Goal: Find contact information: Find contact information

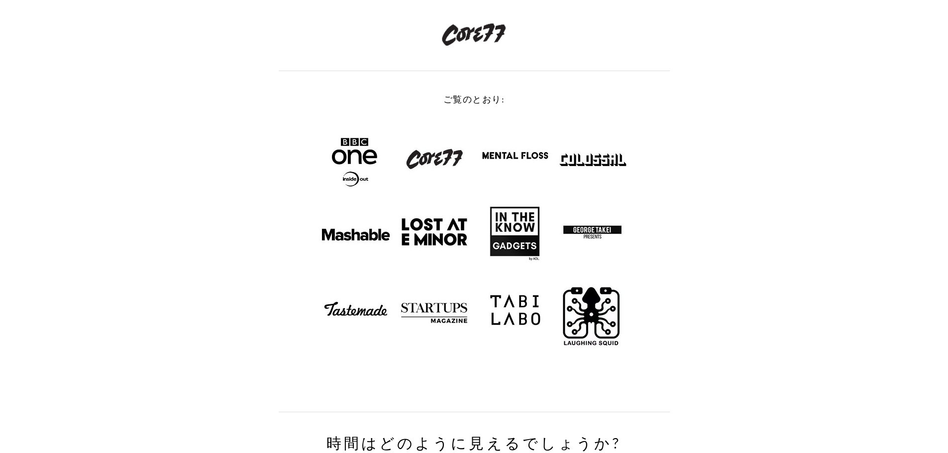
scroll to position [1593, 0]
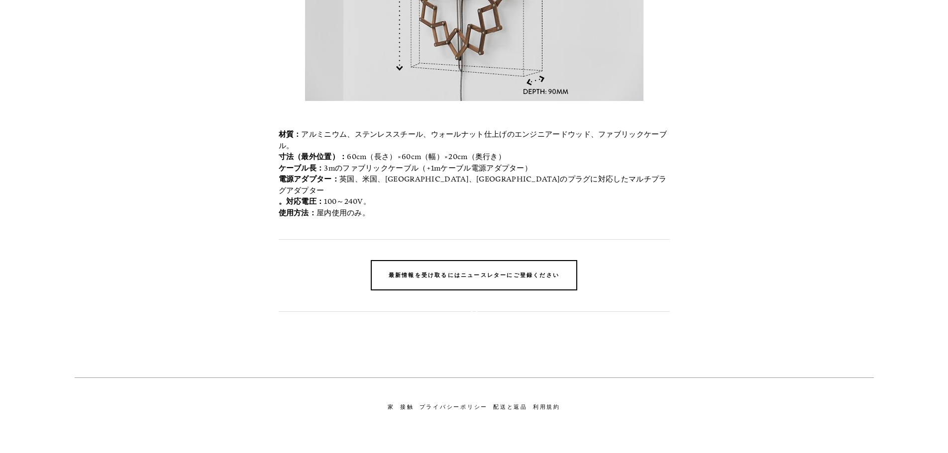
drag, startPoint x: 184, startPoint y: 215, endPoint x: 173, endPoint y: 368, distance: 152.7
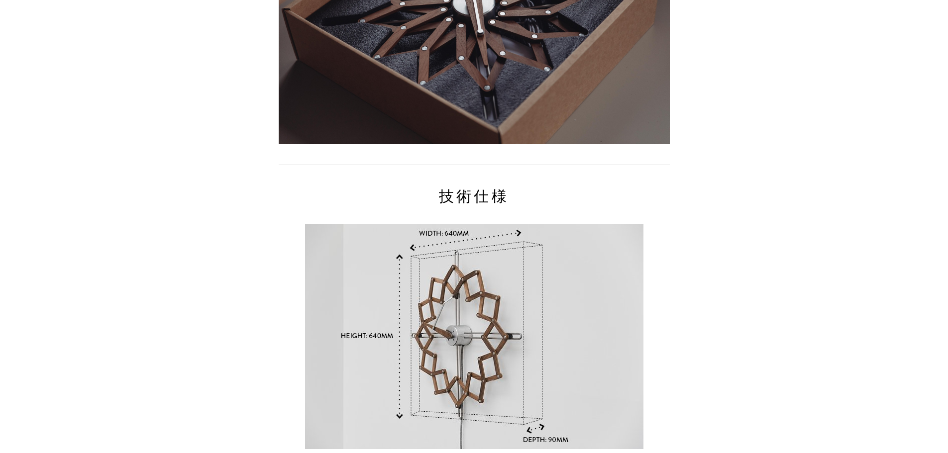
scroll to position [10569, 0]
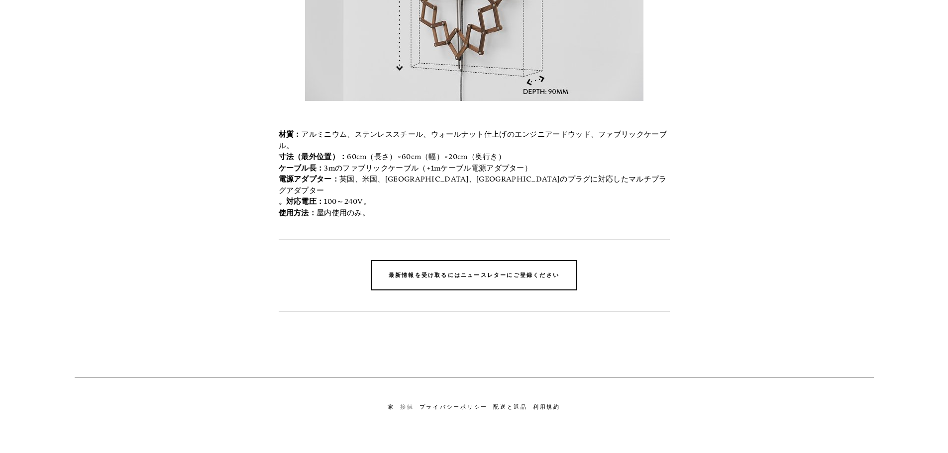
click at [410, 404] on font "接触" at bounding box center [407, 407] width 14 height 7
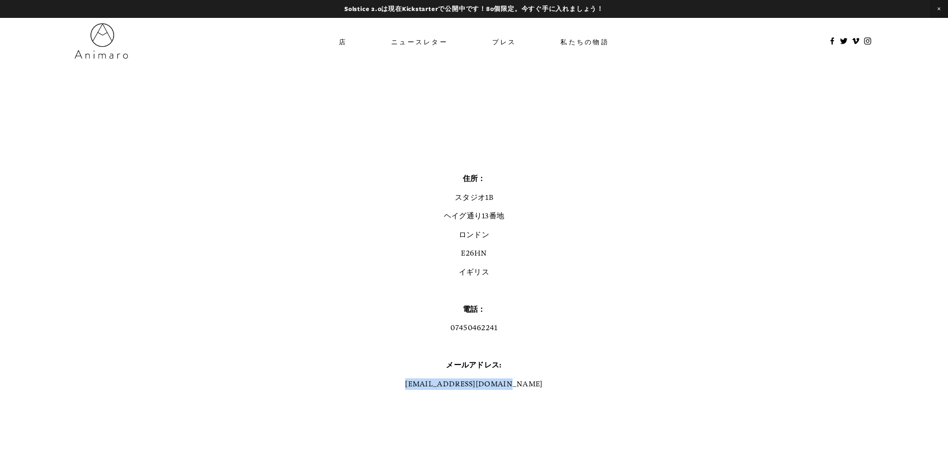
drag, startPoint x: 421, startPoint y: 385, endPoint x: 495, endPoint y: 383, distance: 73.7
click at [516, 387] on p "info@animarodesign.com" at bounding box center [474, 384] width 799 height 11
copy font "info@animarodesign.com"
drag, startPoint x: 373, startPoint y: 294, endPoint x: 283, endPoint y: 175, distance: 149.6
click at [371, 294] on p at bounding box center [474, 290] width 799 height 11
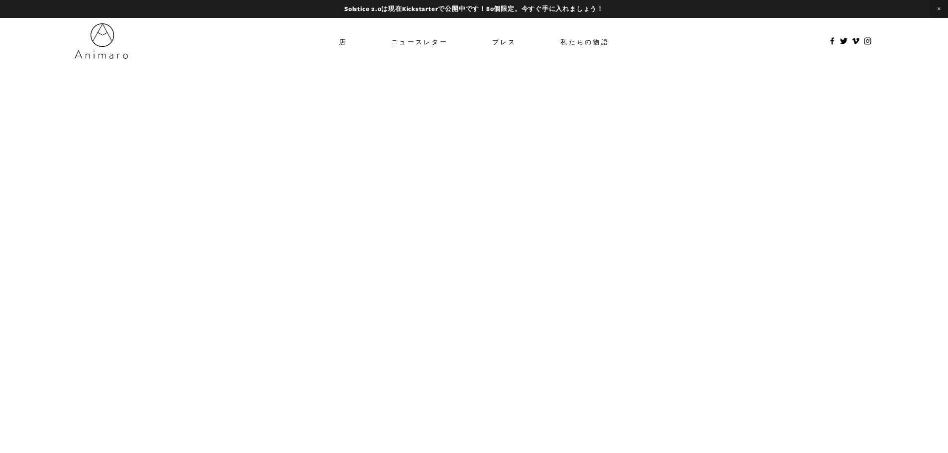
click at [160, 182] on div at bounding box center [474, 326] width 799 height 449
